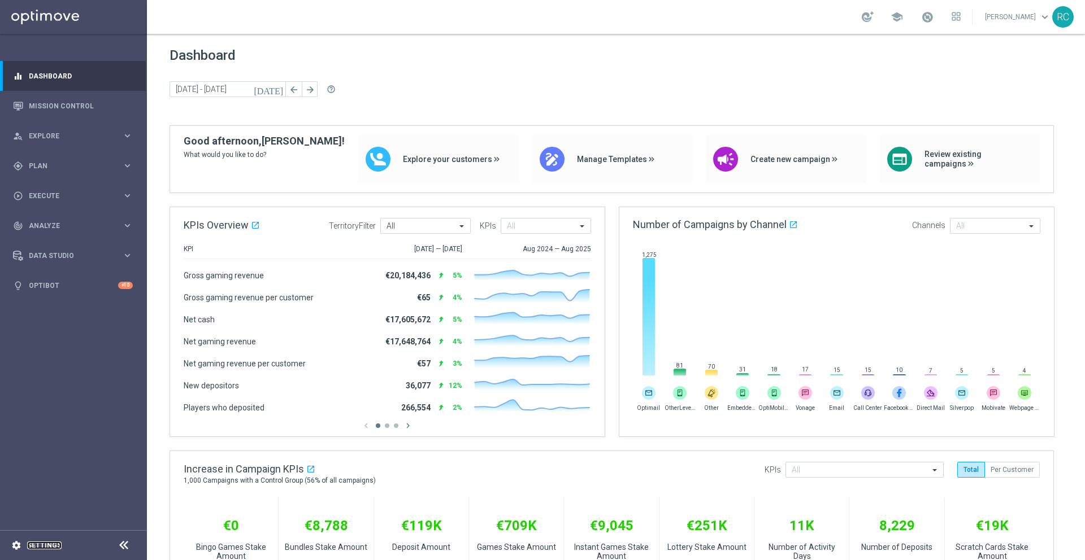
click at [35, 546] on link "Settings" at bounding box center [44, 545] width 34 height 7
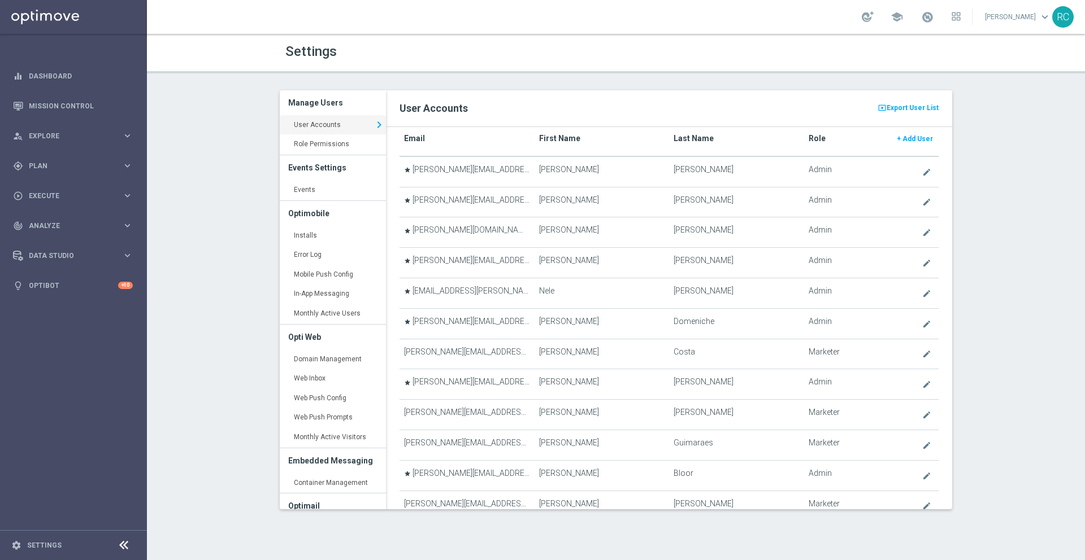
scroll to position [20, 0]
click at [331, 145] on link "Role Permissions keyboard_arrow_right" at bounding box center [333, 144] width 106 height 20
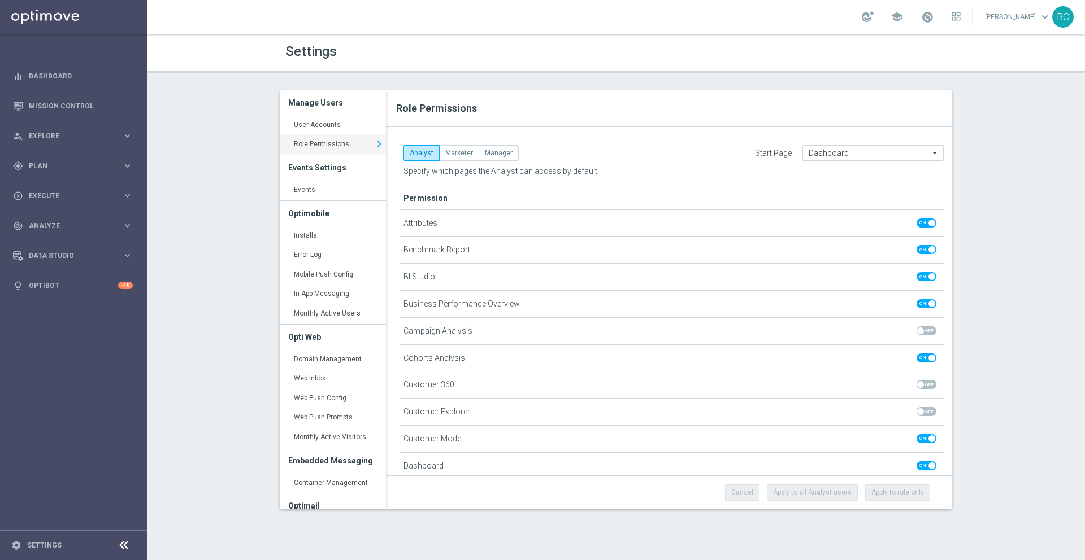
drag, startPoint x: 500, startPoint y: 216, endPoint x: 515, endPoint y: 206, distance: 18.2
click at [327, 123] on link "User Accounts keyboard_arrow_right" at bounding box center [333, 125] width 106 height 20
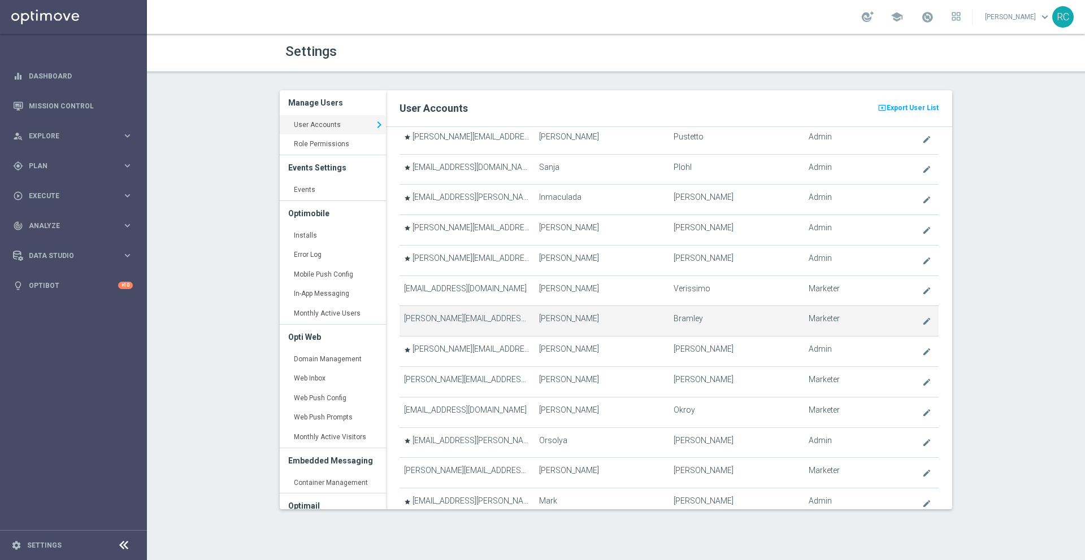
scroll to position [966, 0]
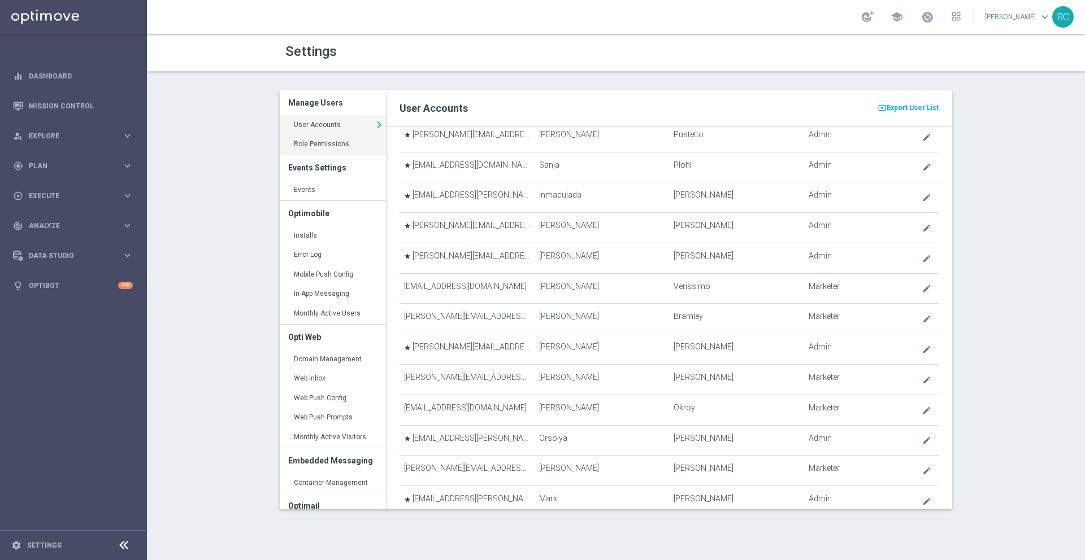
click at [341, 146] on link "Role Permissions keyboard_arrow_right" at bounding box center [333, 144] width 106 height 20
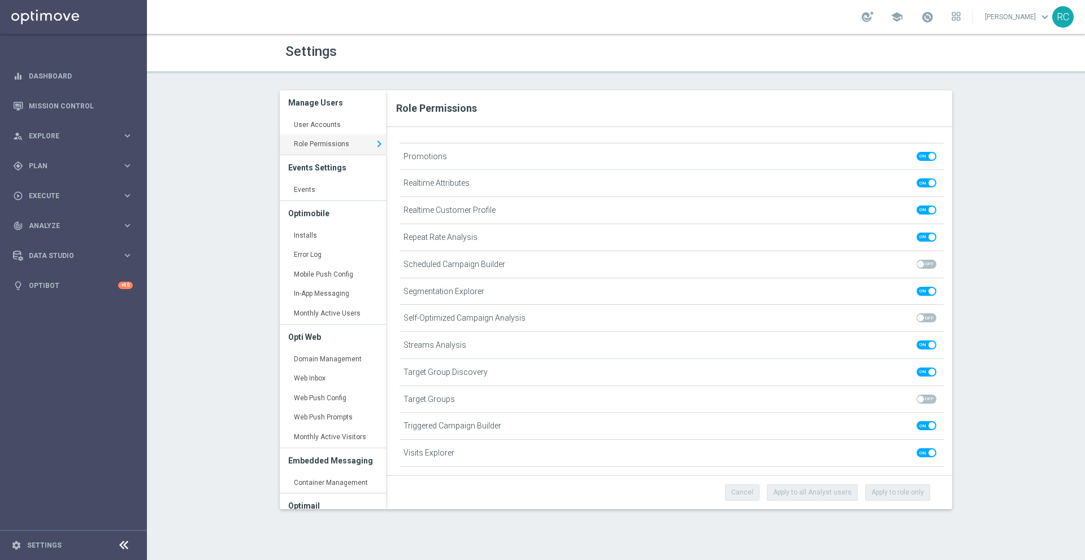
scroll to position [760, 0]
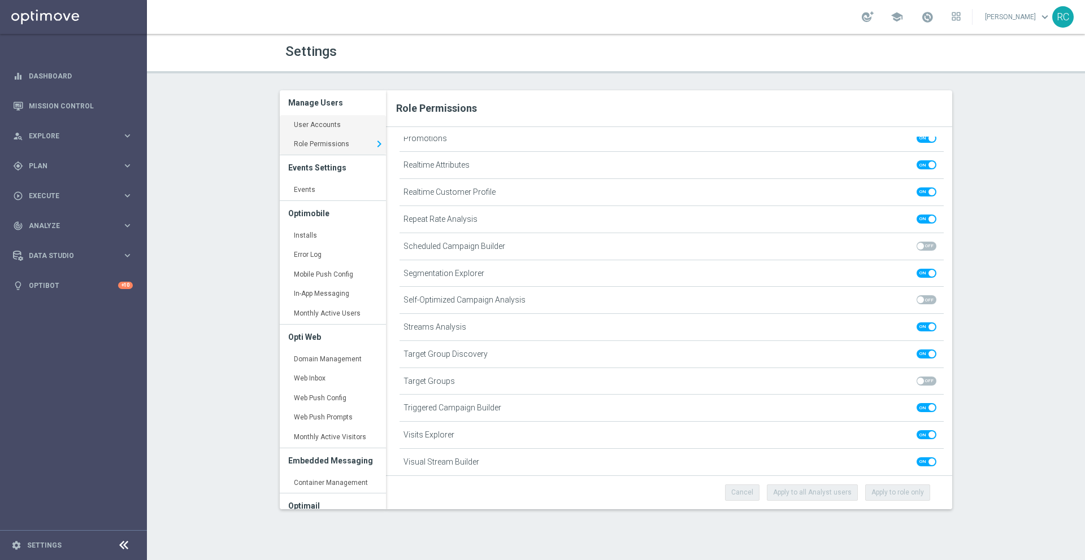
click at [306, 118] on link "User Accounts keyboard_arrow_right" at bounding box center [333, 125] width 106 height 20
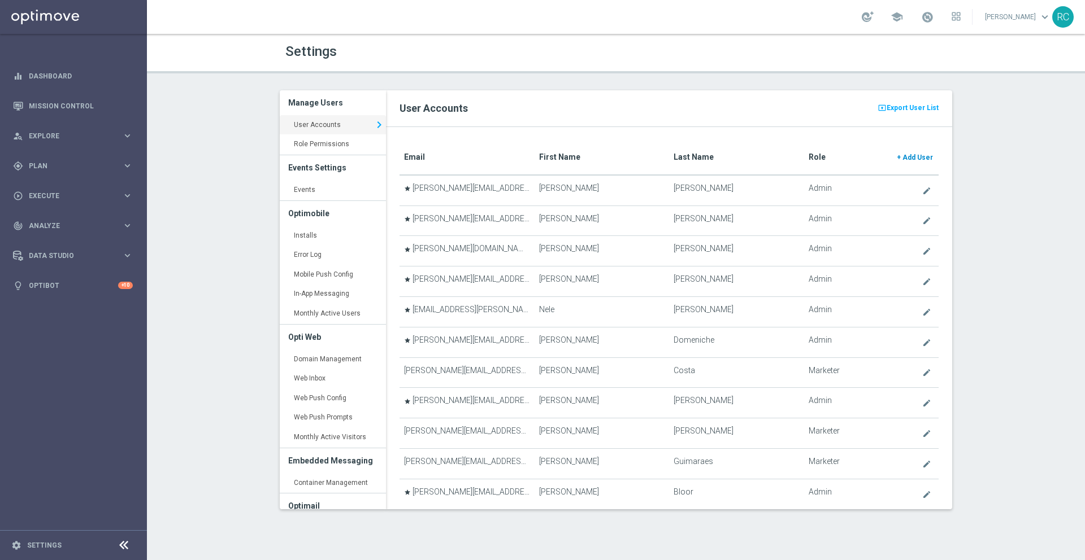
click at [902, 156] on span "Add User" at bounding box center [917, 158] width 31 height 8
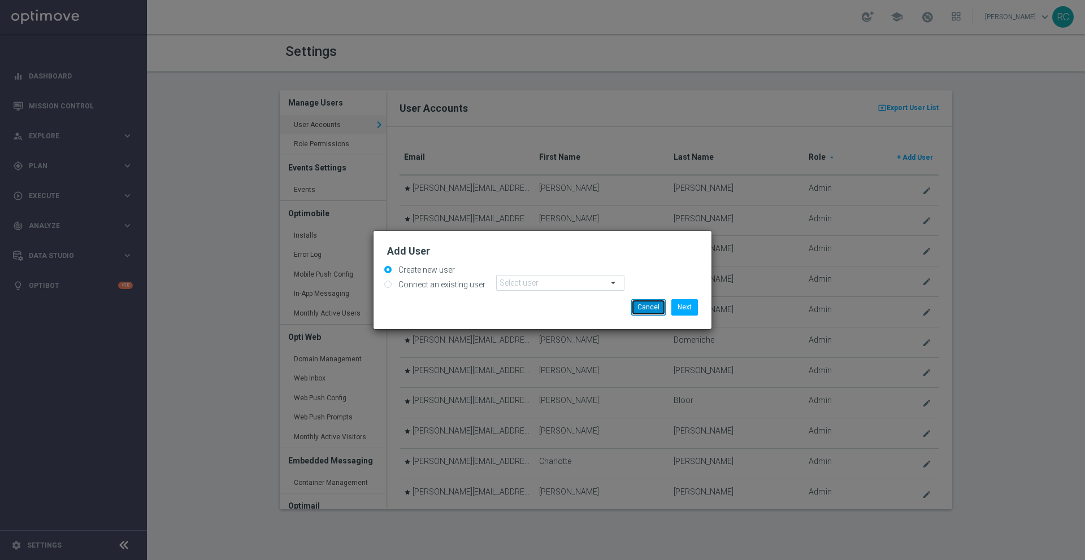
click at [647, 310] on button "Cancel" at bounding box center [648, 307] width 34 height 16
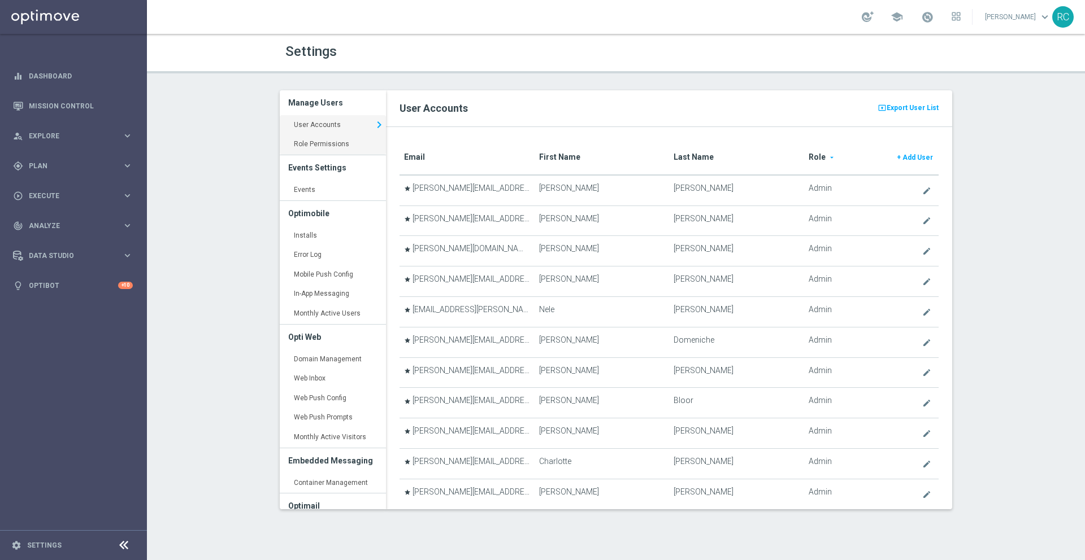
click at [314, 141] on link "Role Permissions keyboard_arrow_right" at bounding box center [333, 144] width 106 height 20
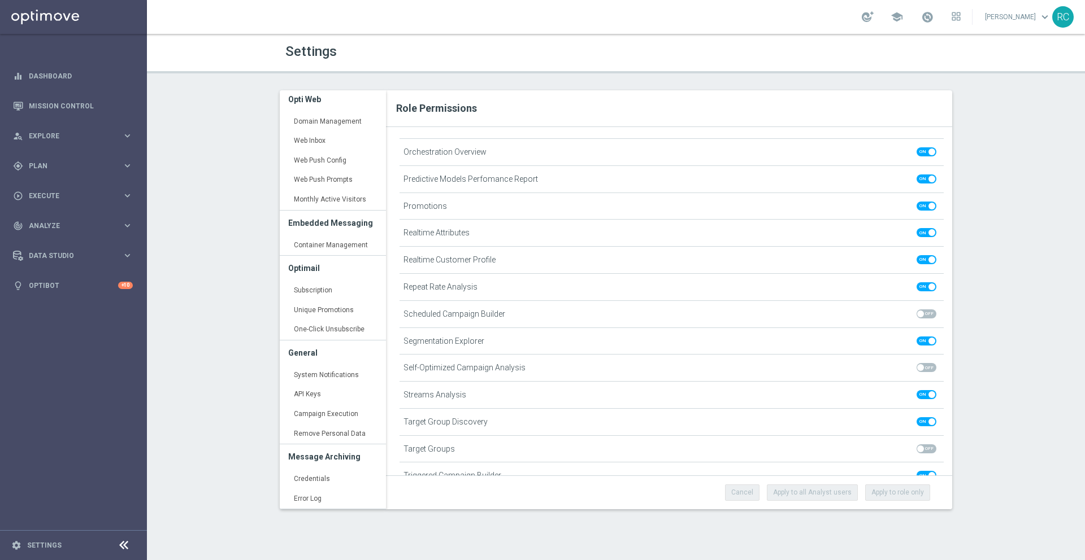
scroll to position [693, 0]
click at [67, 80] on link "Dashboard" at bounding box center [81, 76] width 104 height 30
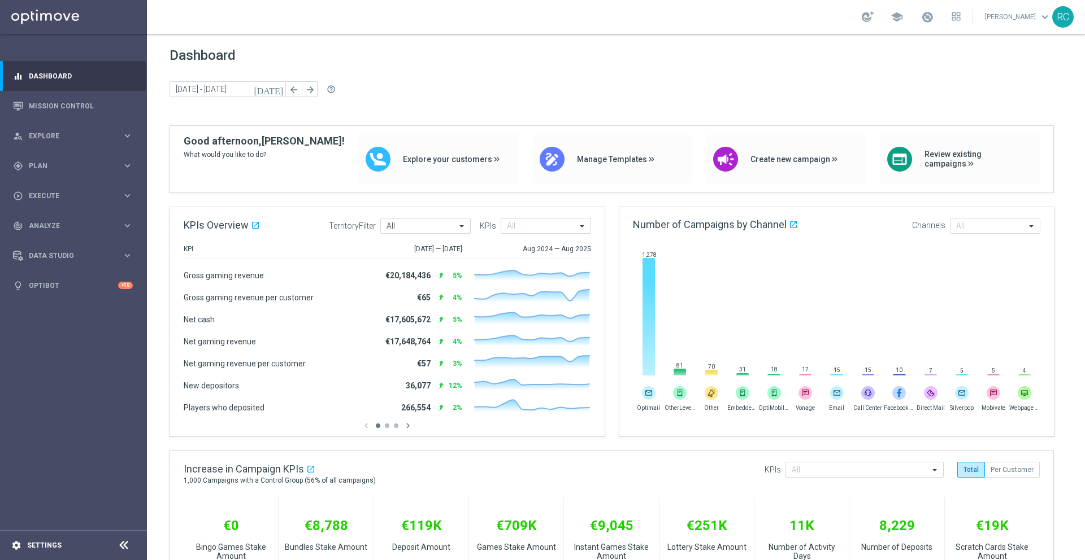
click at [68, 541] on div "settings Settings" at bounding box center [56, 546] width 113 height 10
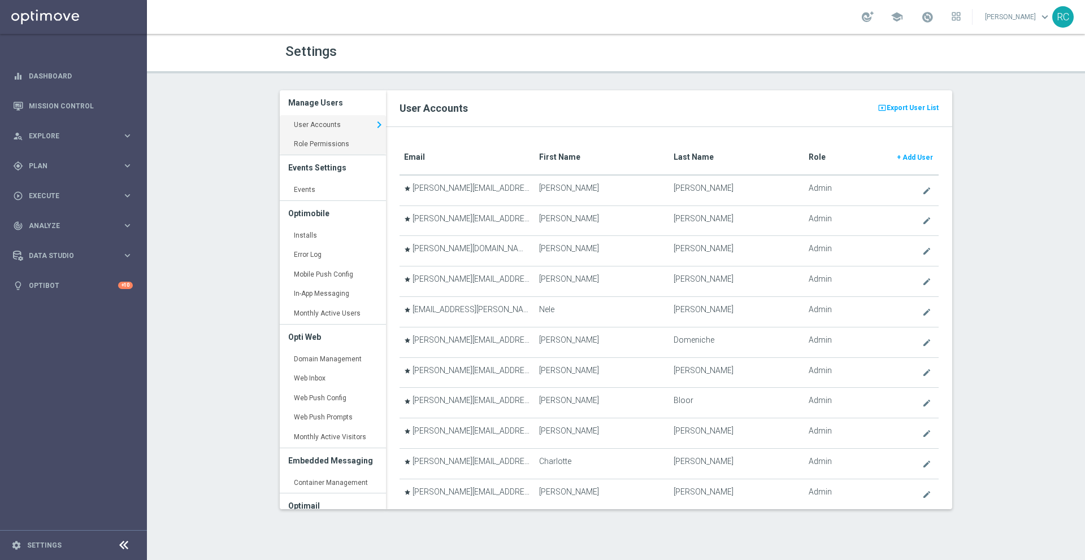
click at [326, 138] on link "Role Permissions keyboard_arrow_right" at bounding box center [333, 144] width 106 height 20
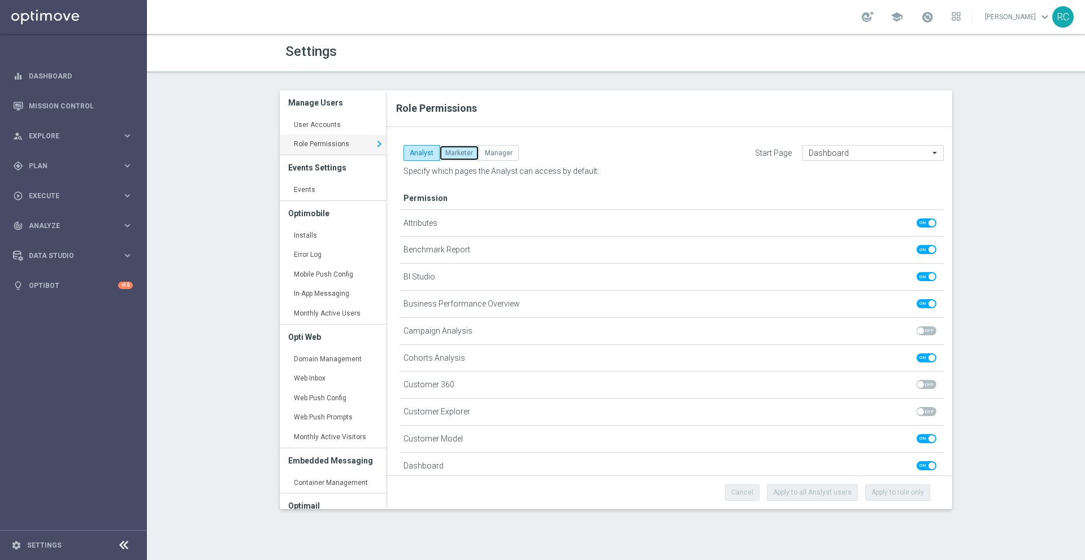
click at [454, 150] on button "Marketer" at bounding box center [459, 153] width 40 height 16
checkbox input "true"
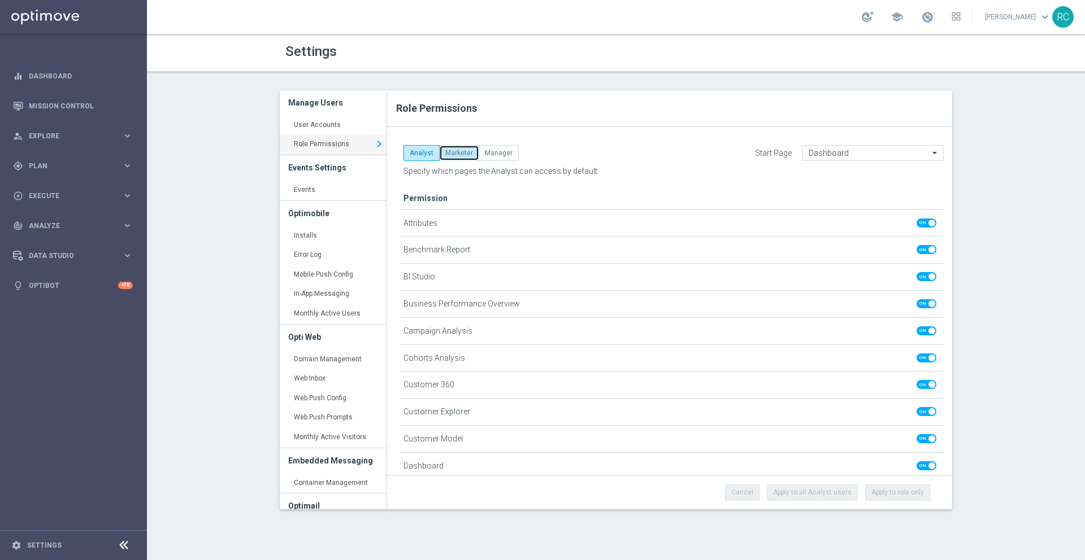
checkbox input "true"
checkbox input "false"
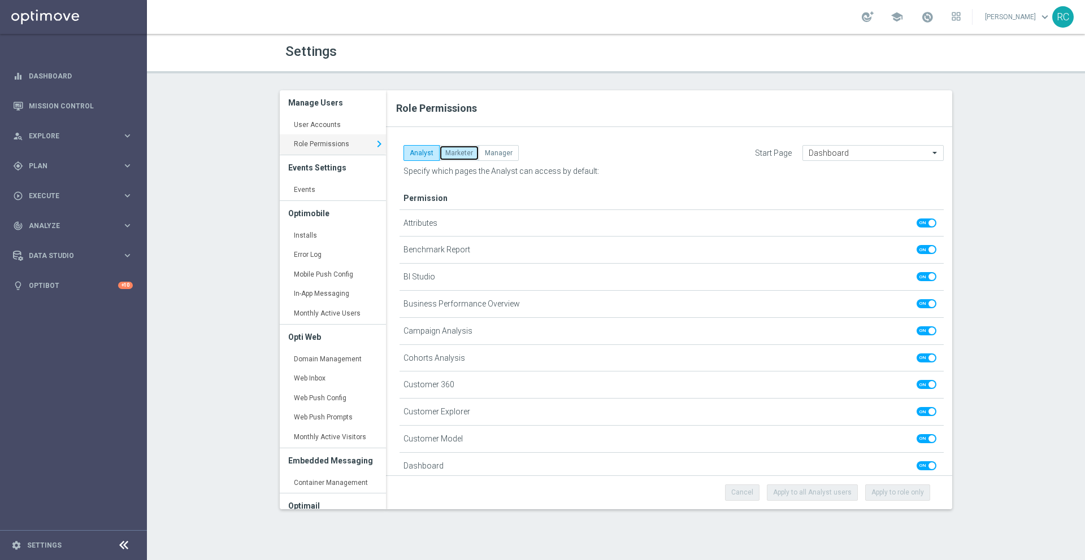
checkbox input "false"
checkbox input "true"
checkbox input "false"
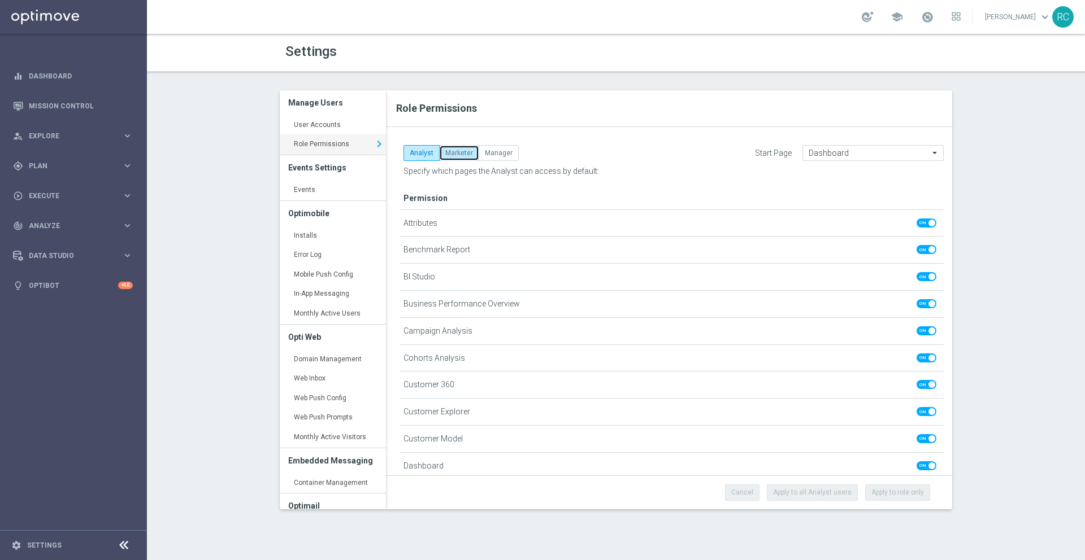
checkbox input "true"
